Goal: Register for event/course

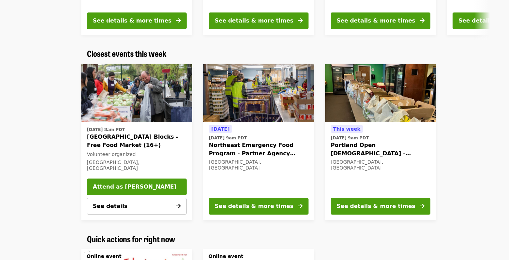
scroll to position [225, 0]
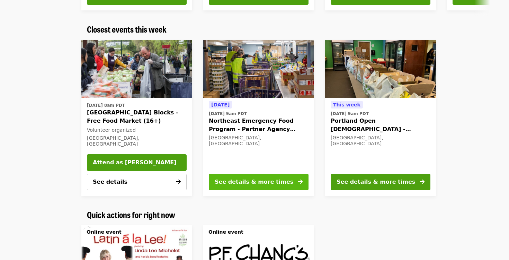
click at [264, 186] on button "See details & more times" at bounding box center [259, 182] width 100 height 17
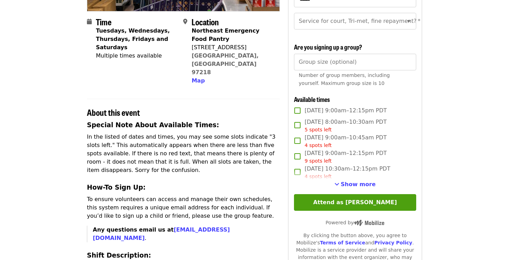
scroll to position [160, 0]
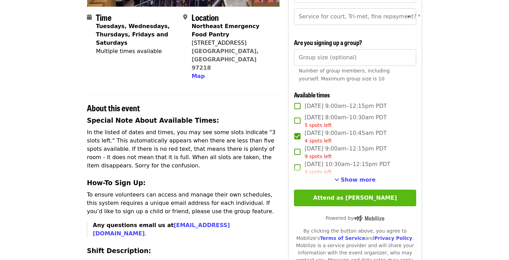
click at [359, 196] on button "Attend as [PERSON_NAME]" at bounding box center [355, 197] width 122 height 17
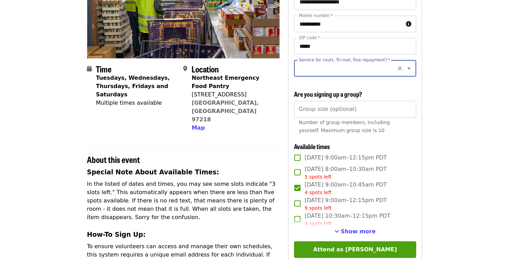
scroll to position [101, 0]
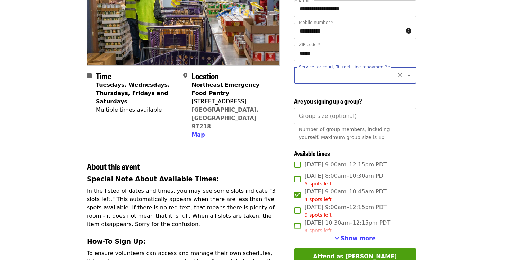
click at [364, 75] on input "Service for court, Tri-met, fine repayment?   *" at bounding box center [347, 75] width 94 height 13
click at [409, 76] on icon "Close" at bounding box center [409, 75] width 8 height 8
click at [326, 74] on input "Service for court, Tri-met, fine repayment?   *" at bounding box center [347, 75] width 94 height 13
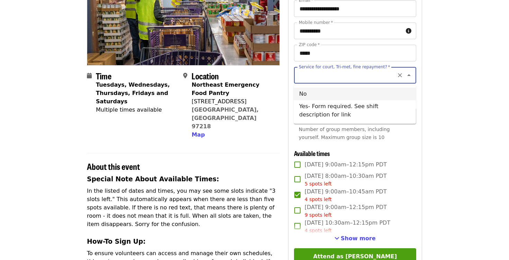
click at [304, 94] on li "No" at bounding box center [355, 94] width 122 height 12
type input "**"
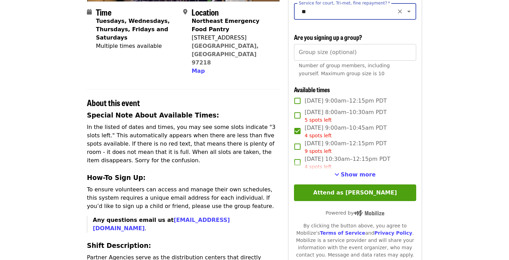
scroll to position [171, 0]
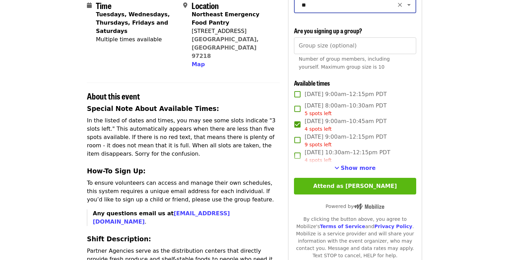
click at [353, 186] on button "Attend as [PERSON_NAME]" at bounding box center [355, 186] width 122 height 17
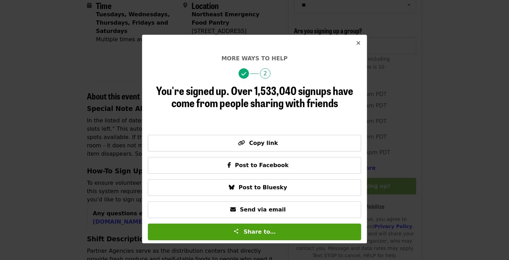
click at [357, 43] on icon "times icon" at bounding box center [358, 43] width 4 height 7
